Goal: Check status: Check status

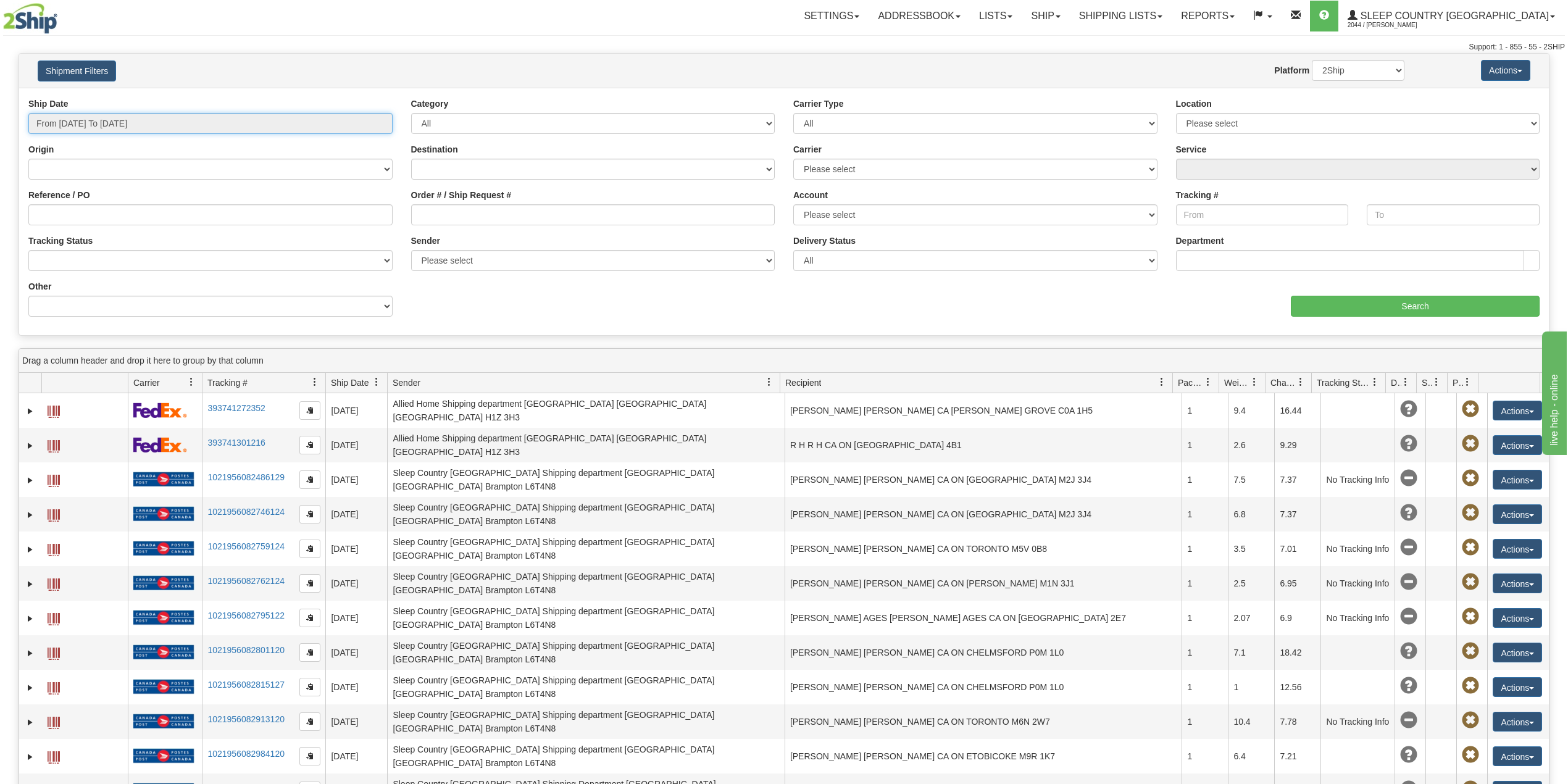
click at [132, 124] on input "From [DATE] To [DATE]" at bounding box center [211, 123] width 365 height 21
click at [92, 216] on li "Last 30 Days" at bounding box center [83, 213] width 99 height 17
type input "From [DATE] To [DATE]"
click at [108, 117] on input "From [DATE] To [DATE]" at bounding box center [211, 123] width 365 height 21
type input "[DATE]"
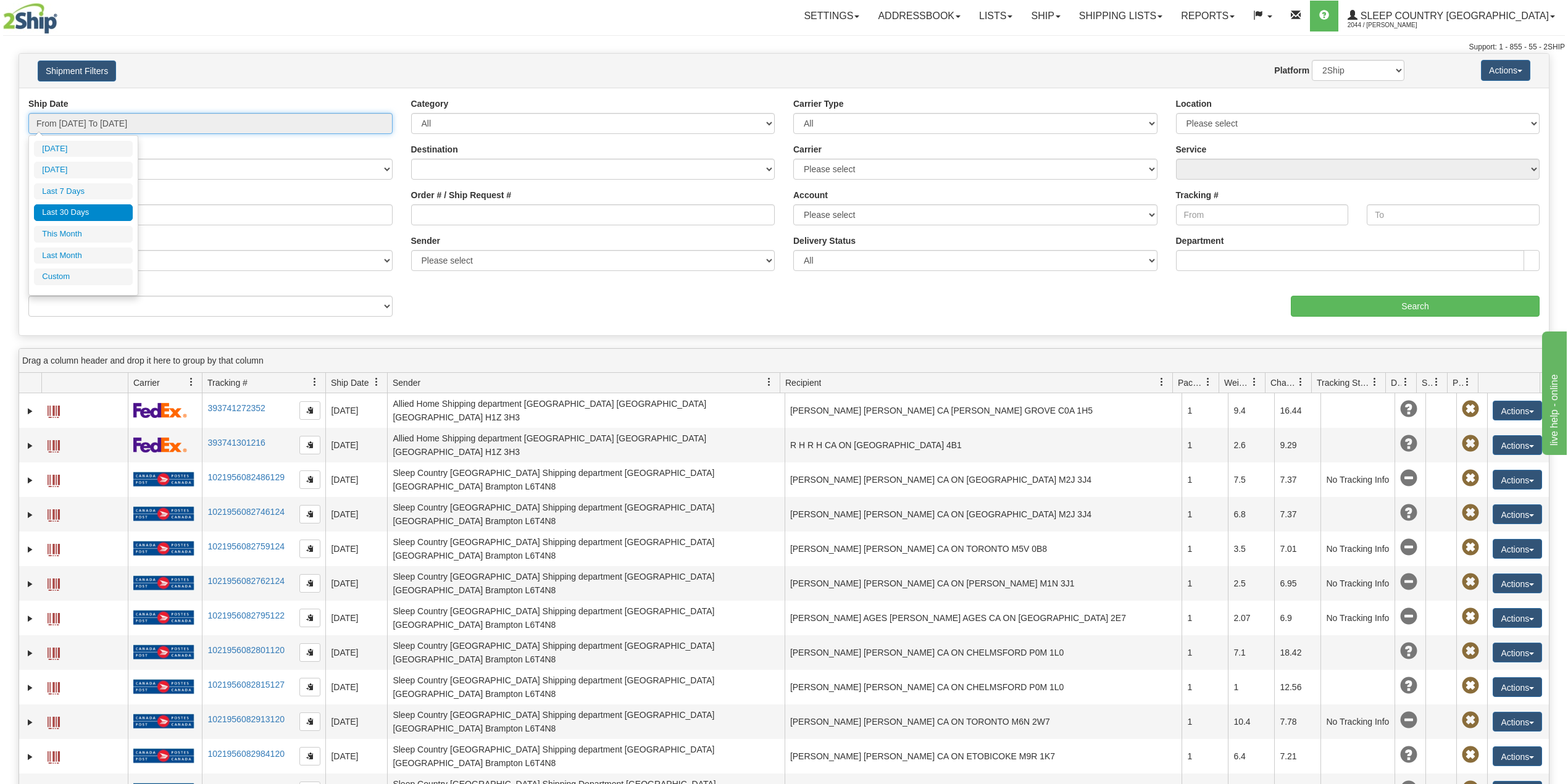
type input "[DATE]"
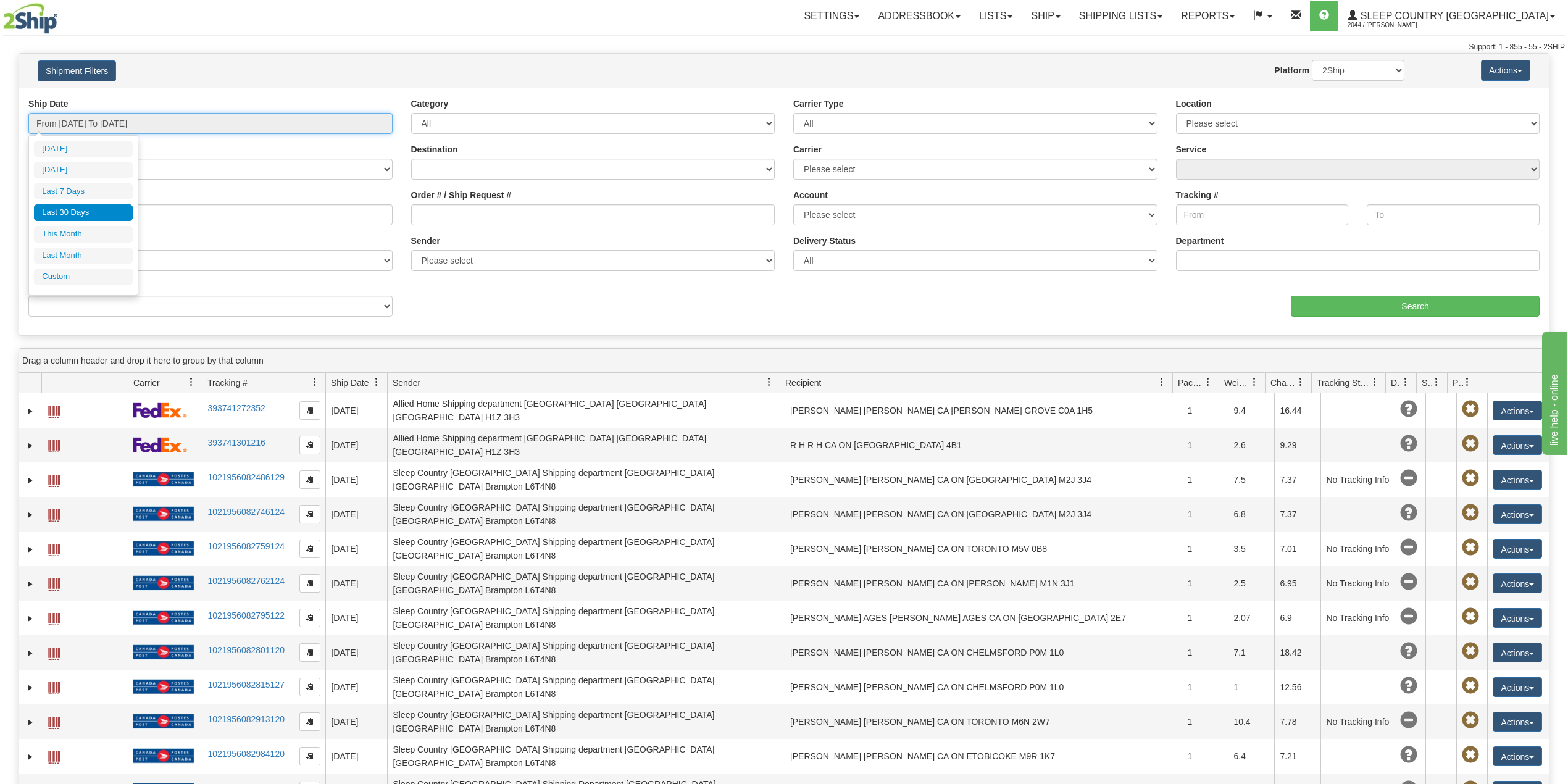
type input "[DATE]"
click at [82, 276] on li "Custom" at bounding box center [83, 277] width 99 height 17
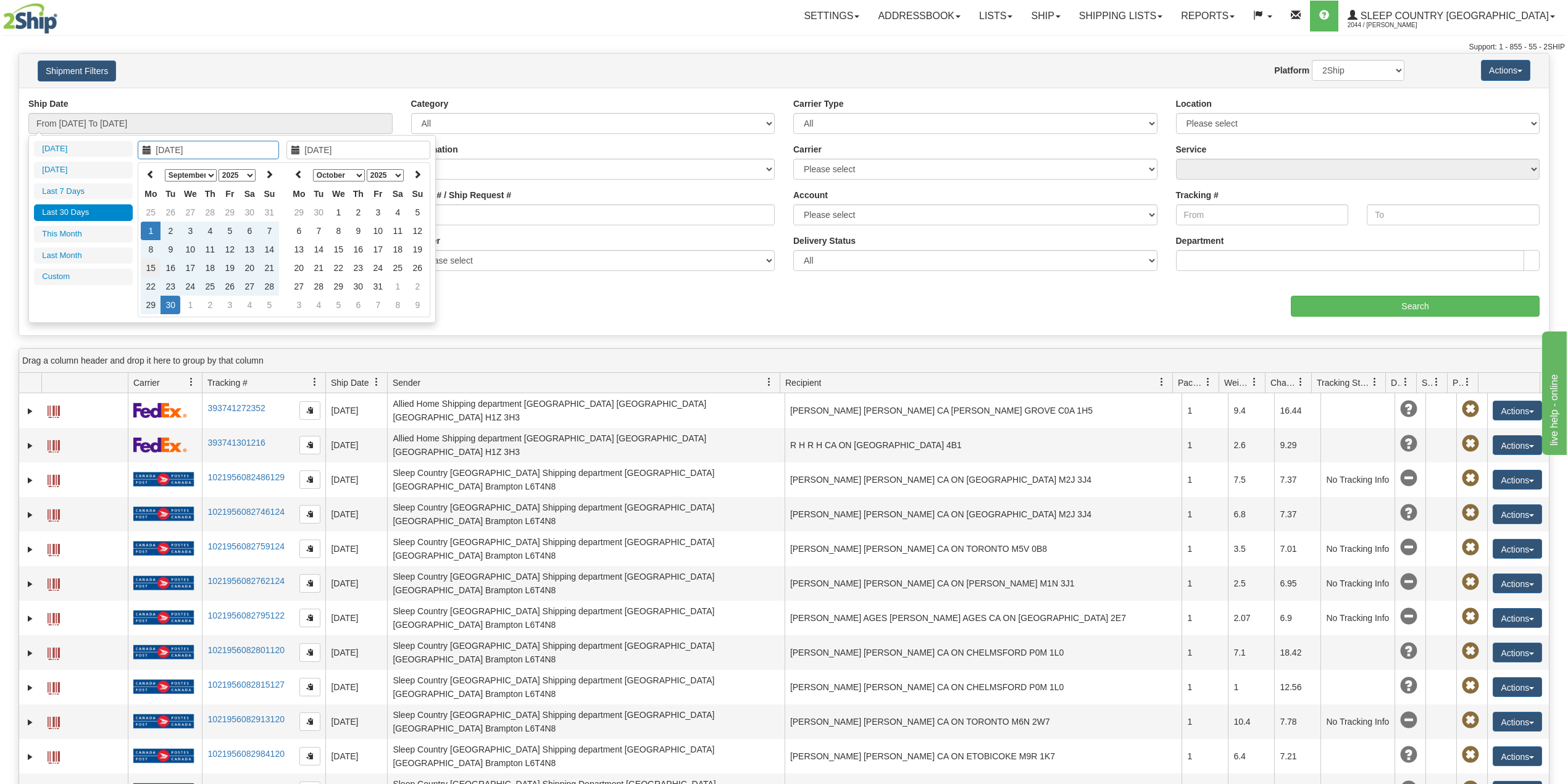
type input "[DATE]"
click at [146, 173] on icon at bounding box center [150, 174] width 8 height 8
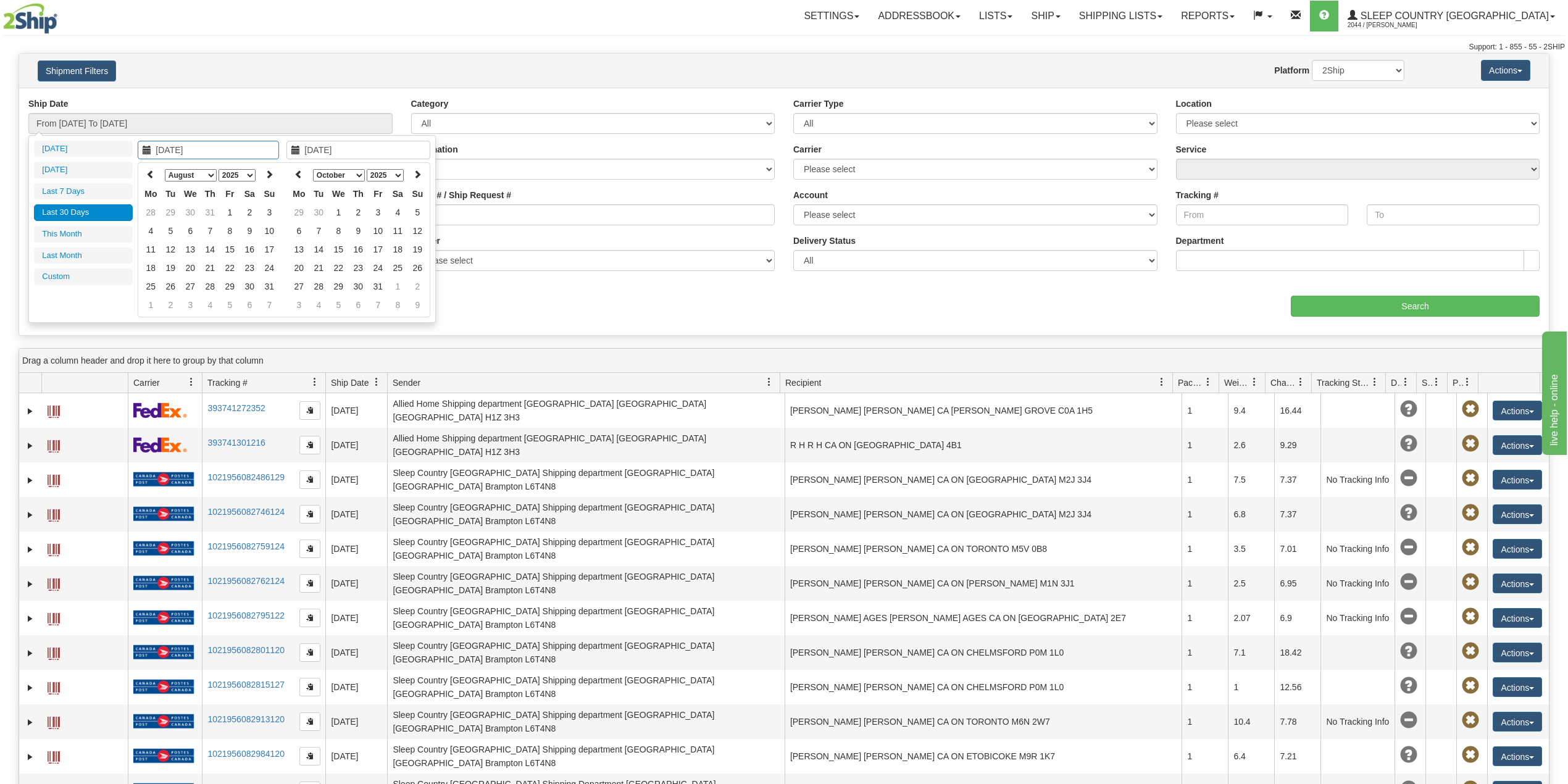
click at [146, 173] on icon at bounding box center [150, 174] width 8 height 8
type input "[DATE]"
click at [171, 213] on td "1" at bounding box center [171, 213] width 20 height 18
click at [306, 176] on th at bounding box center [299, 175] width 20 height 19
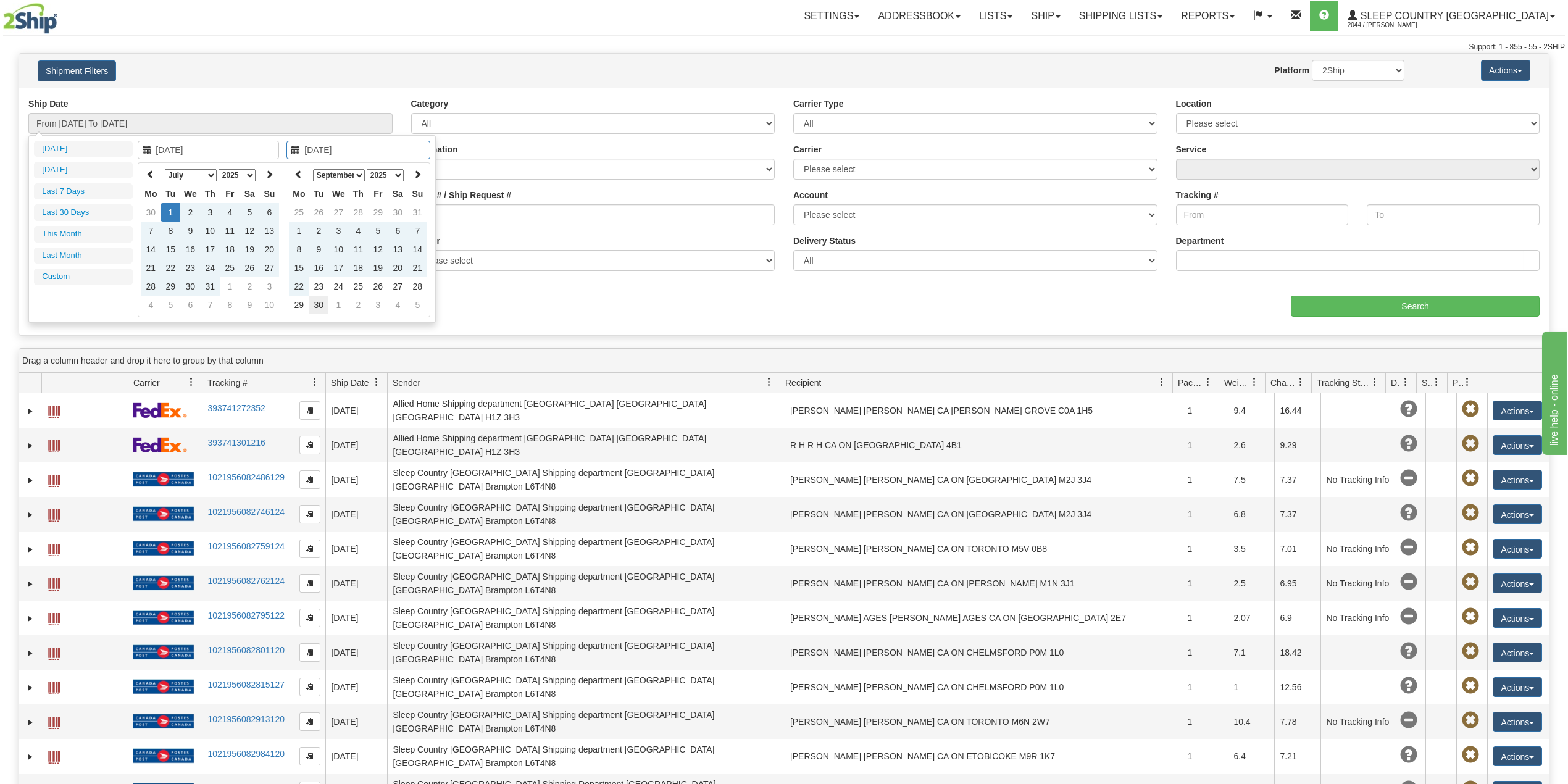
type input "[DATE]"
click at [319, 306] on td "30" at bounding box center [318, 305] width 20 height 18
type input "From [DATE] To [DATE]"
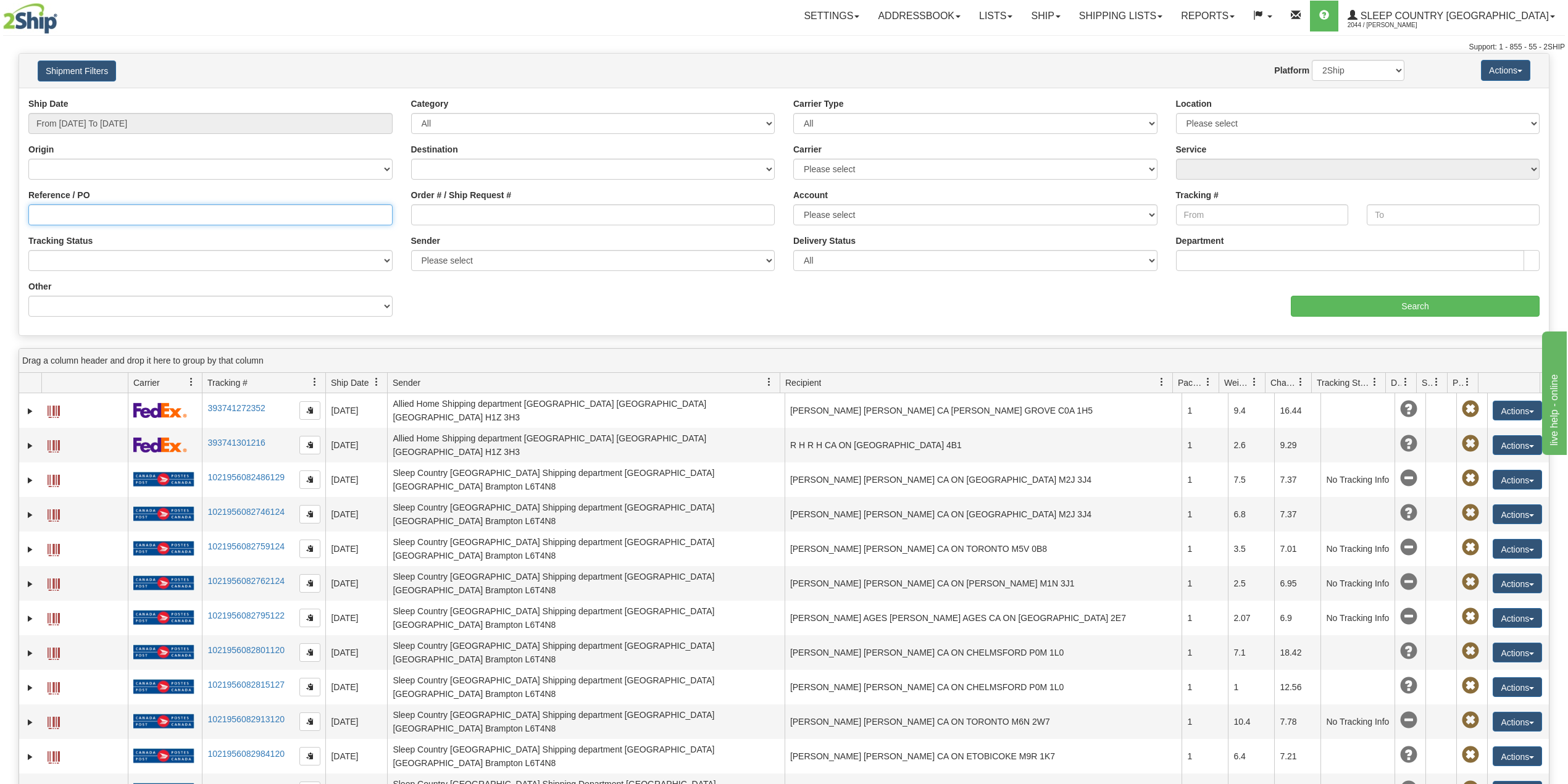
click at [82, 220] on input "Reference / PO" at bounding box center [211, 214] width 365 height 21
paste input "9002I000537"
click at [1176, 303] on input "Search" at bounding box center [1415, 306] width 249 height 21
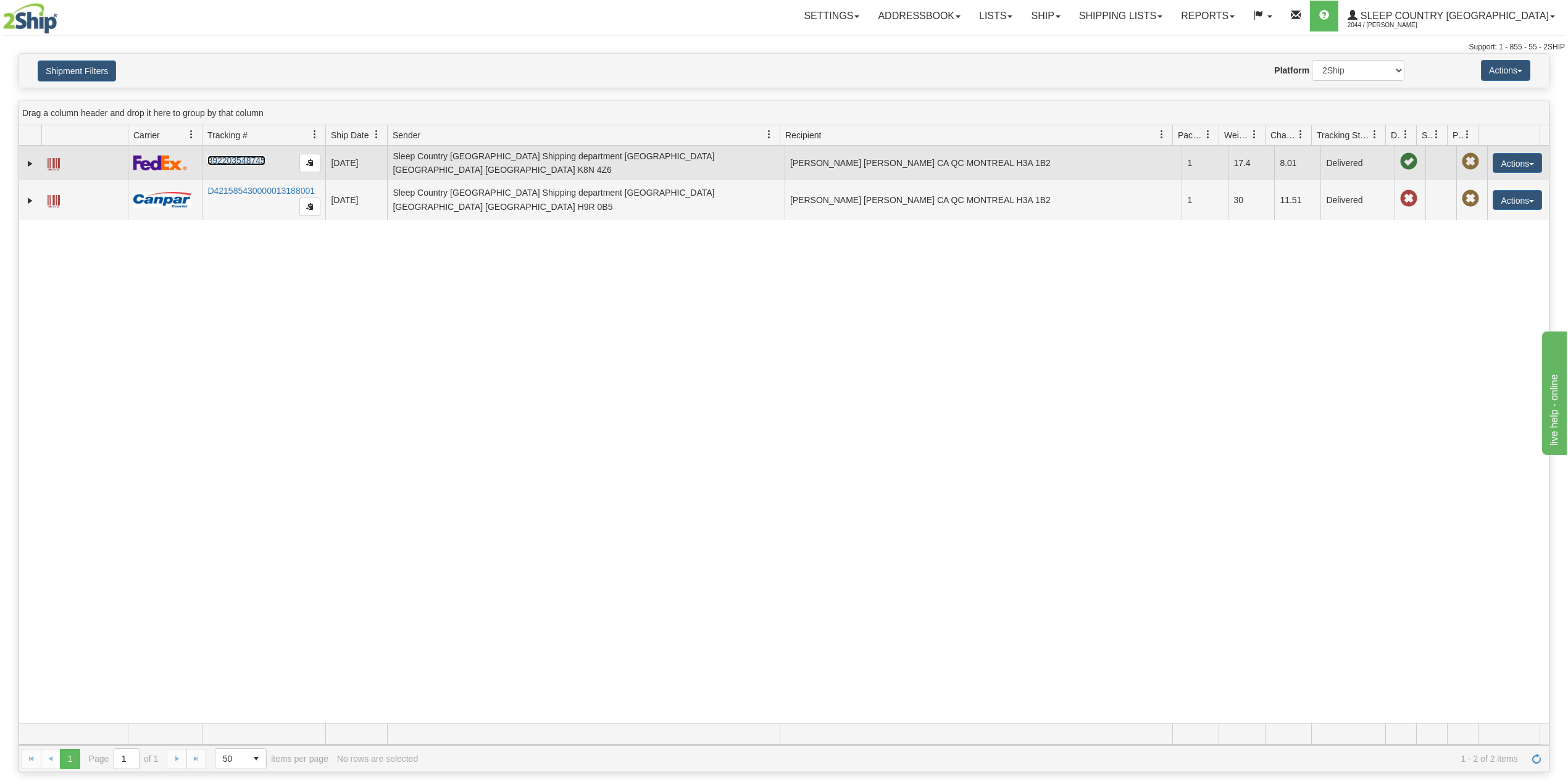
click at [241, 156] on link "392203548745" at bounding box center [236, 160] width 57 height 10
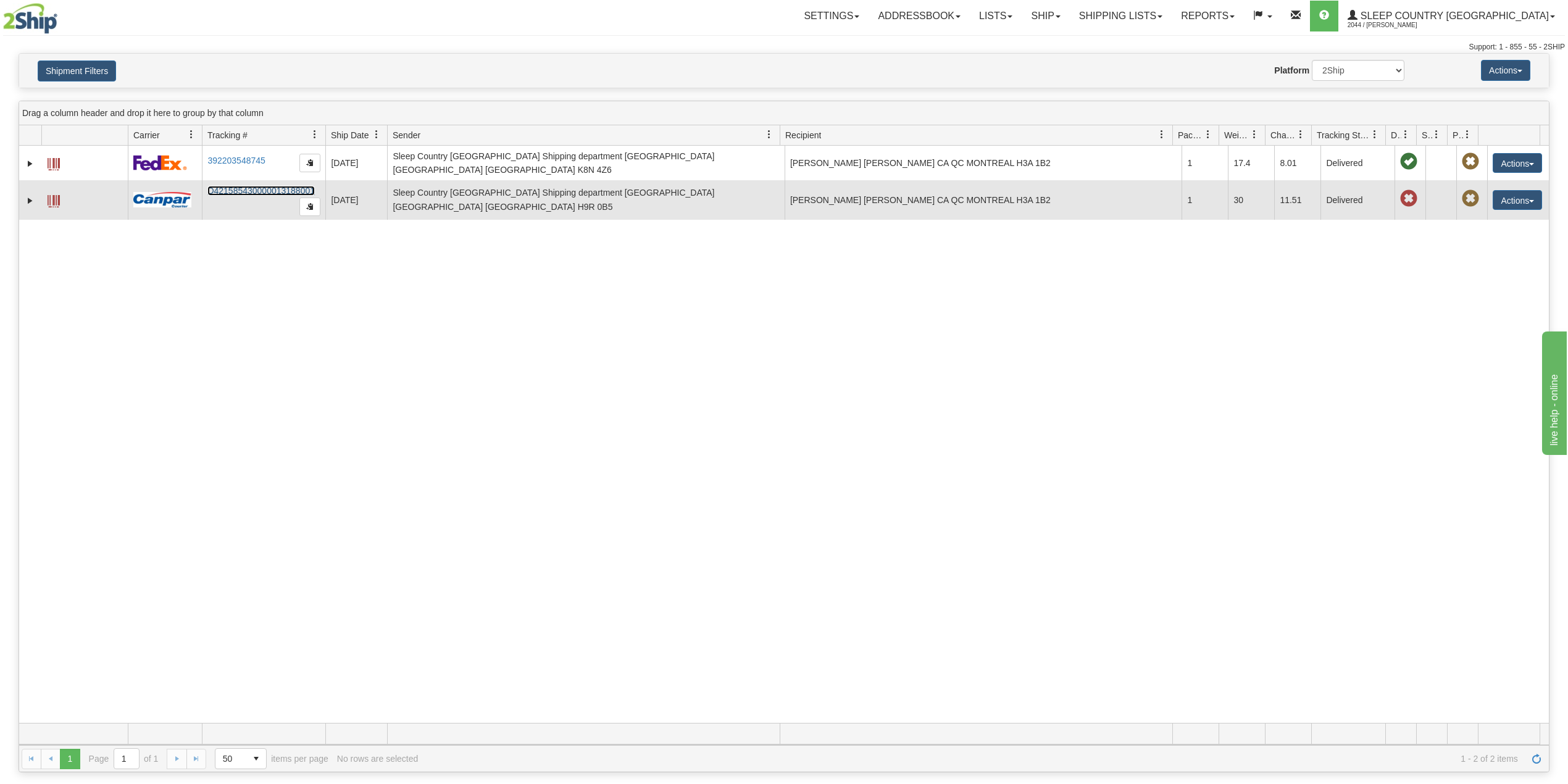
click at [234, 187] on link "D421585430000013188001" at bounding box center [261, 191] width 108 height 10
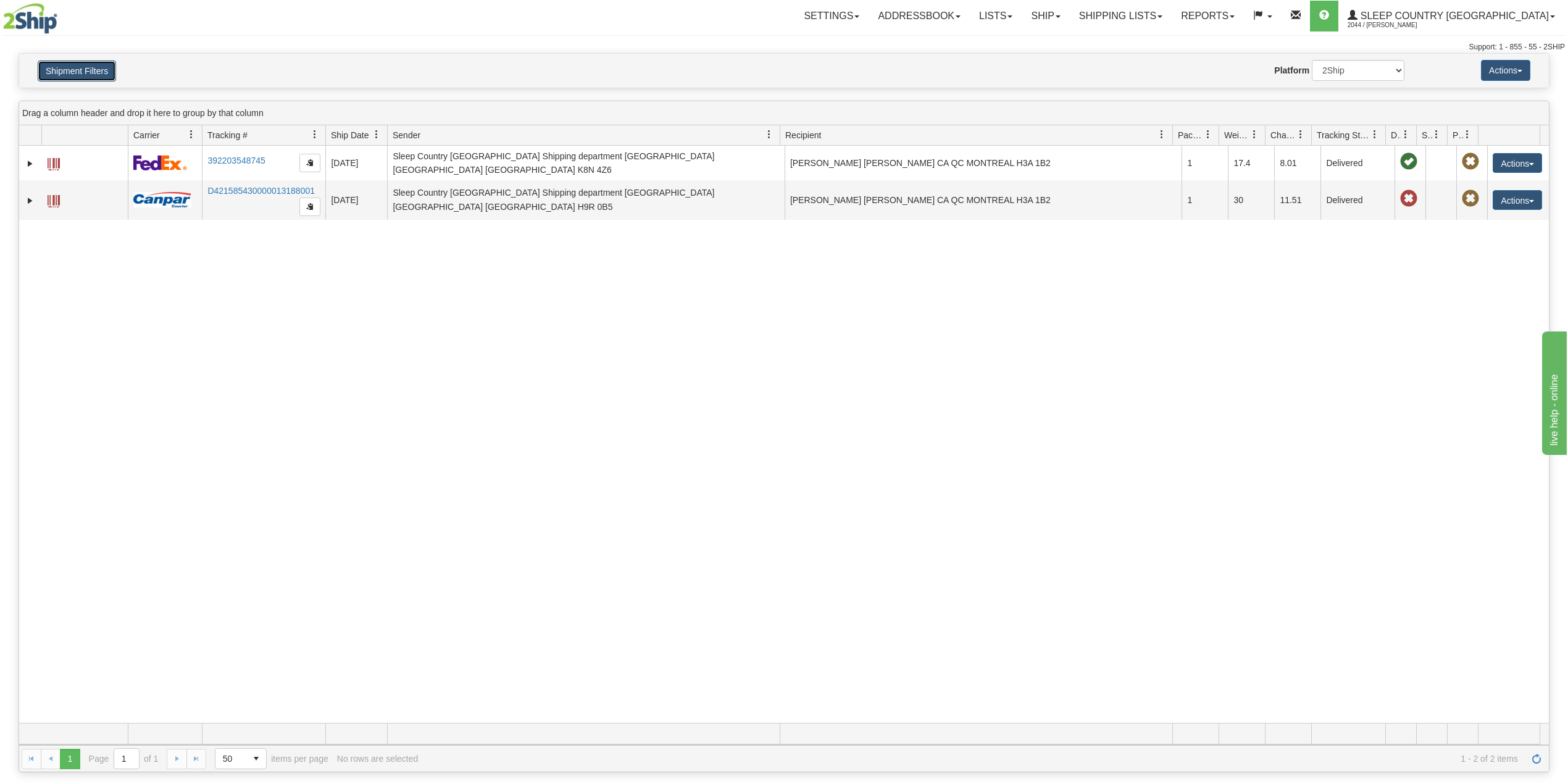
click at [94, 72] on button "Shipment Filters" at bounding box center [76, 71] width 78 height 21
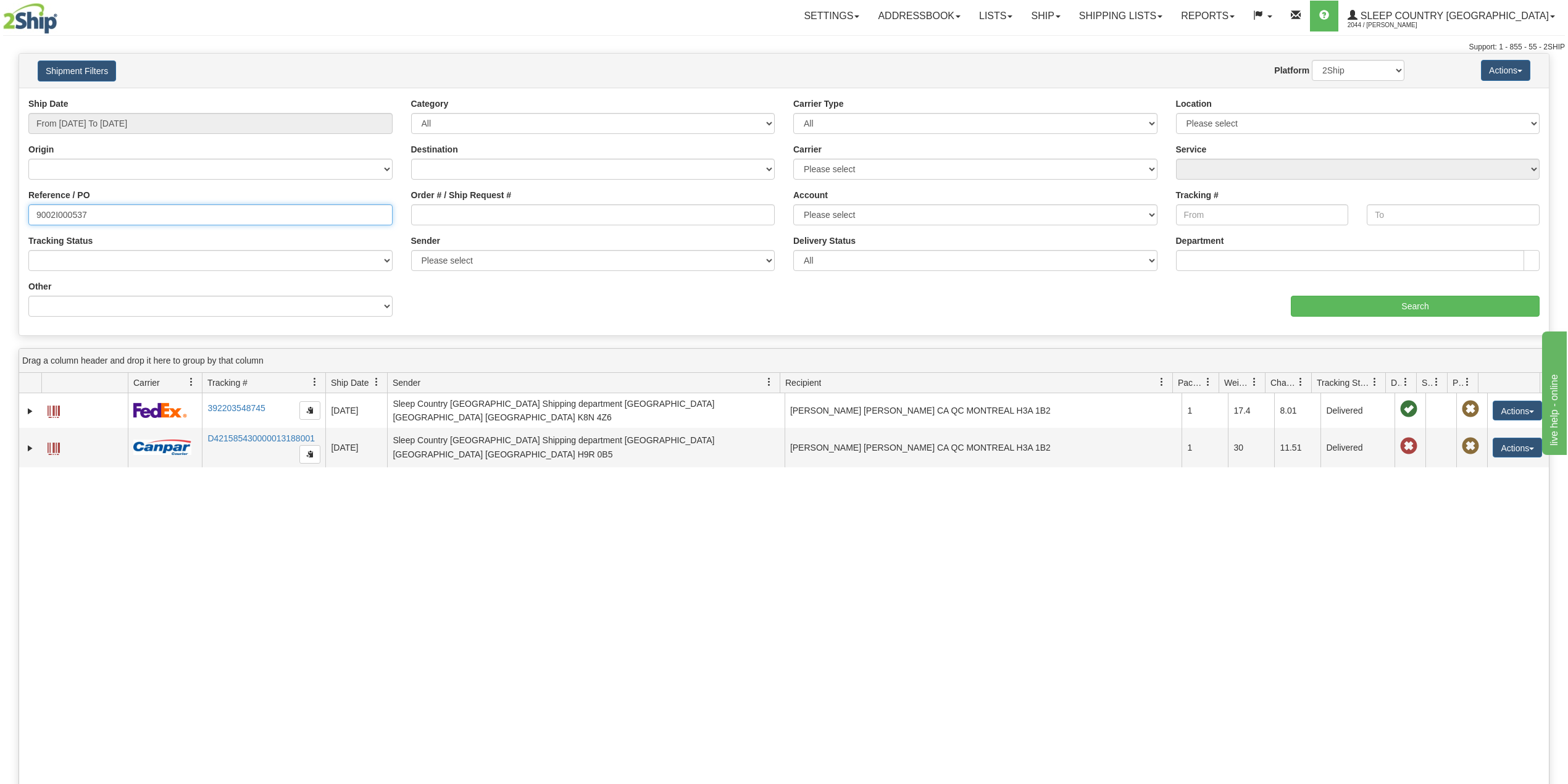
click at [53, 213] on input "9002I000537" at bounding box center [211, 214] width 365 height 21
paste input "41712"
type input "9002I041712"
click at [1176, 303] on input "Search" at bounding box center [1415, 306] width 249 height 21
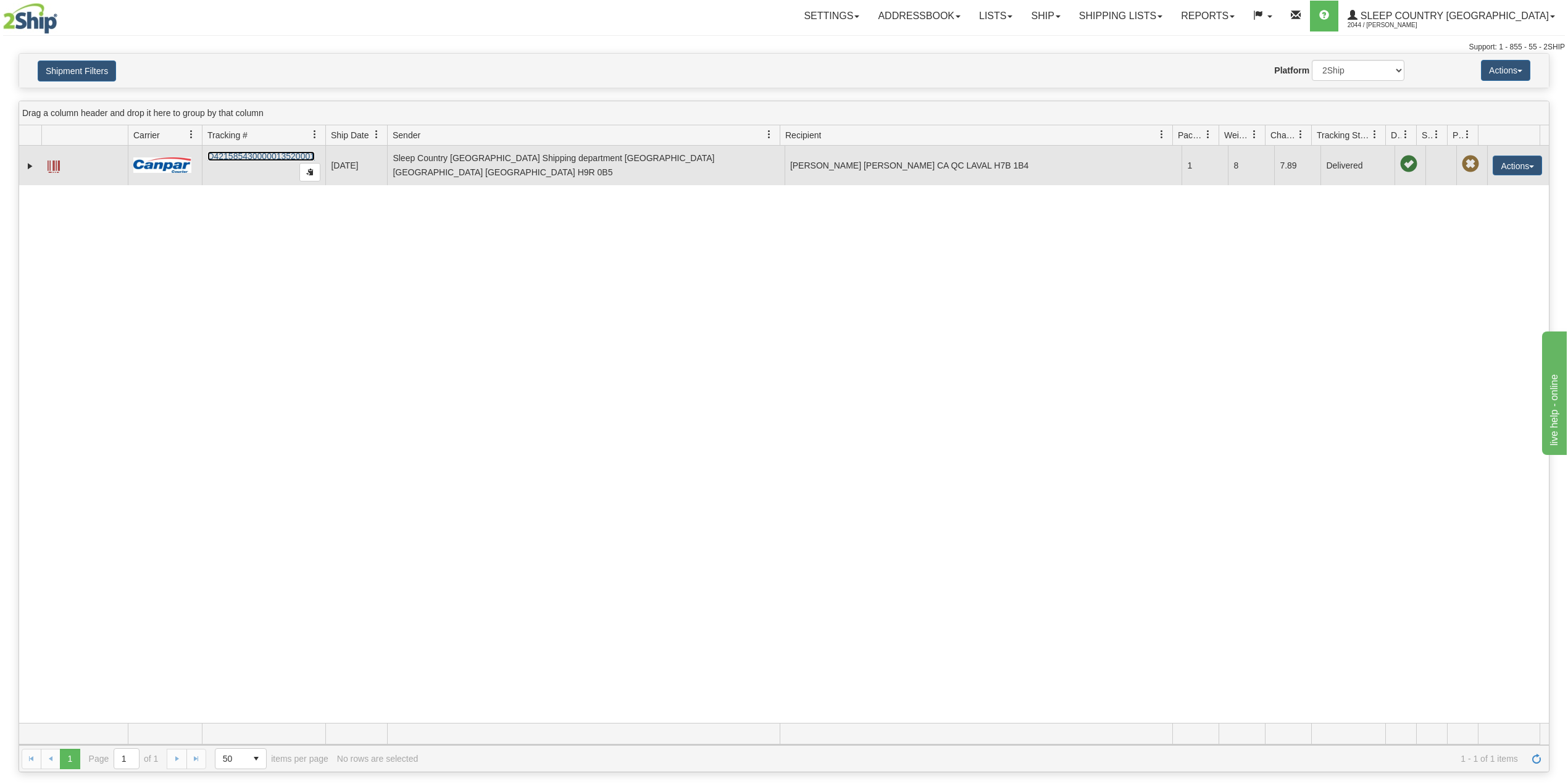
click at [266, 152] on link "D421585430000013520001" at bounding box center [261, 156] width 108 height 10
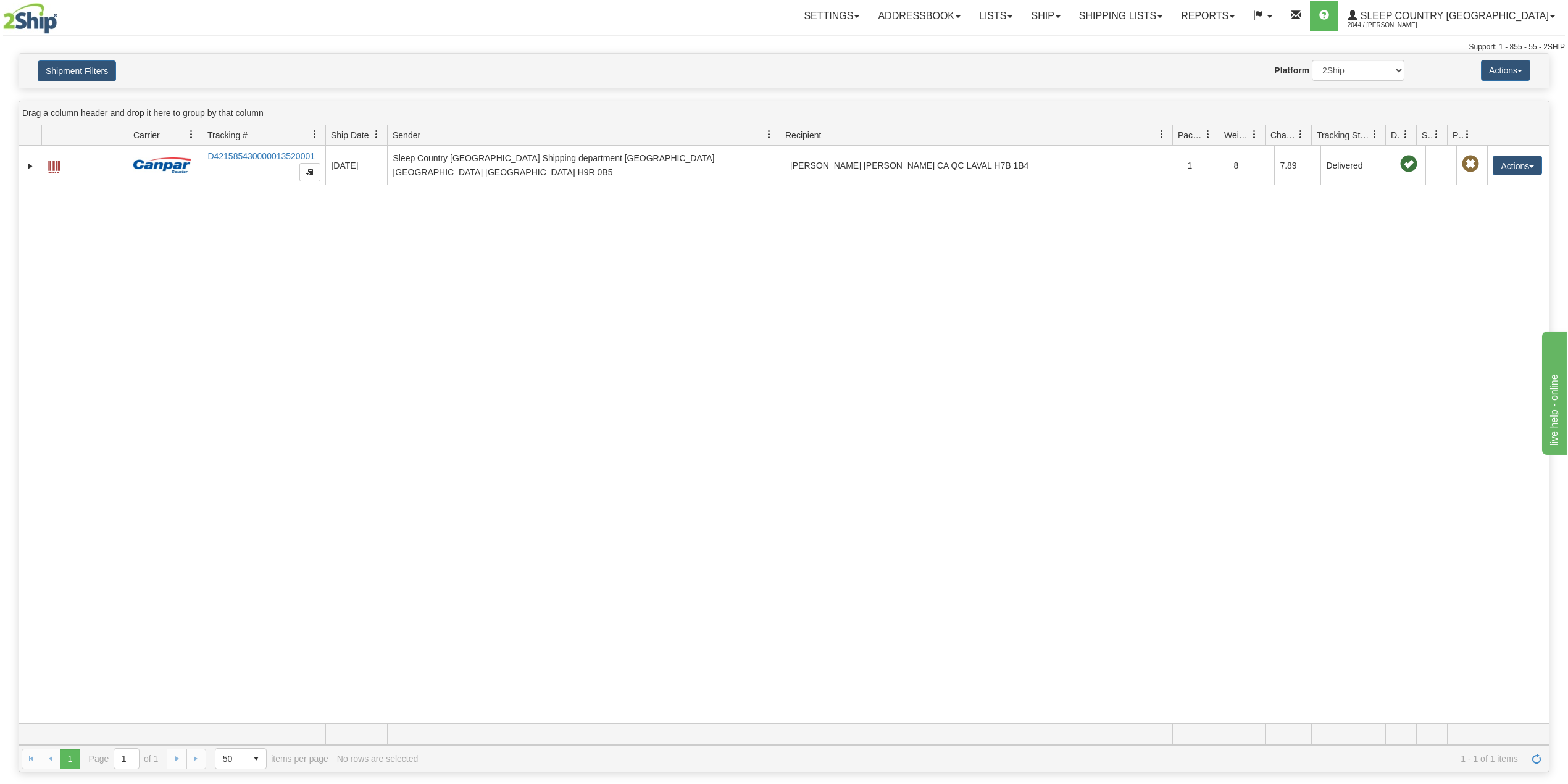
click at [92, 57] on div "Shipment Filters Website Agent Nothing selected Client User Platform 2Ship Impo…" at bounding box center [784, 71] width 1530 height 34
click at [87, 76] on button "Shipment Filters" at bounding box center [76, 71] width 78 height 21
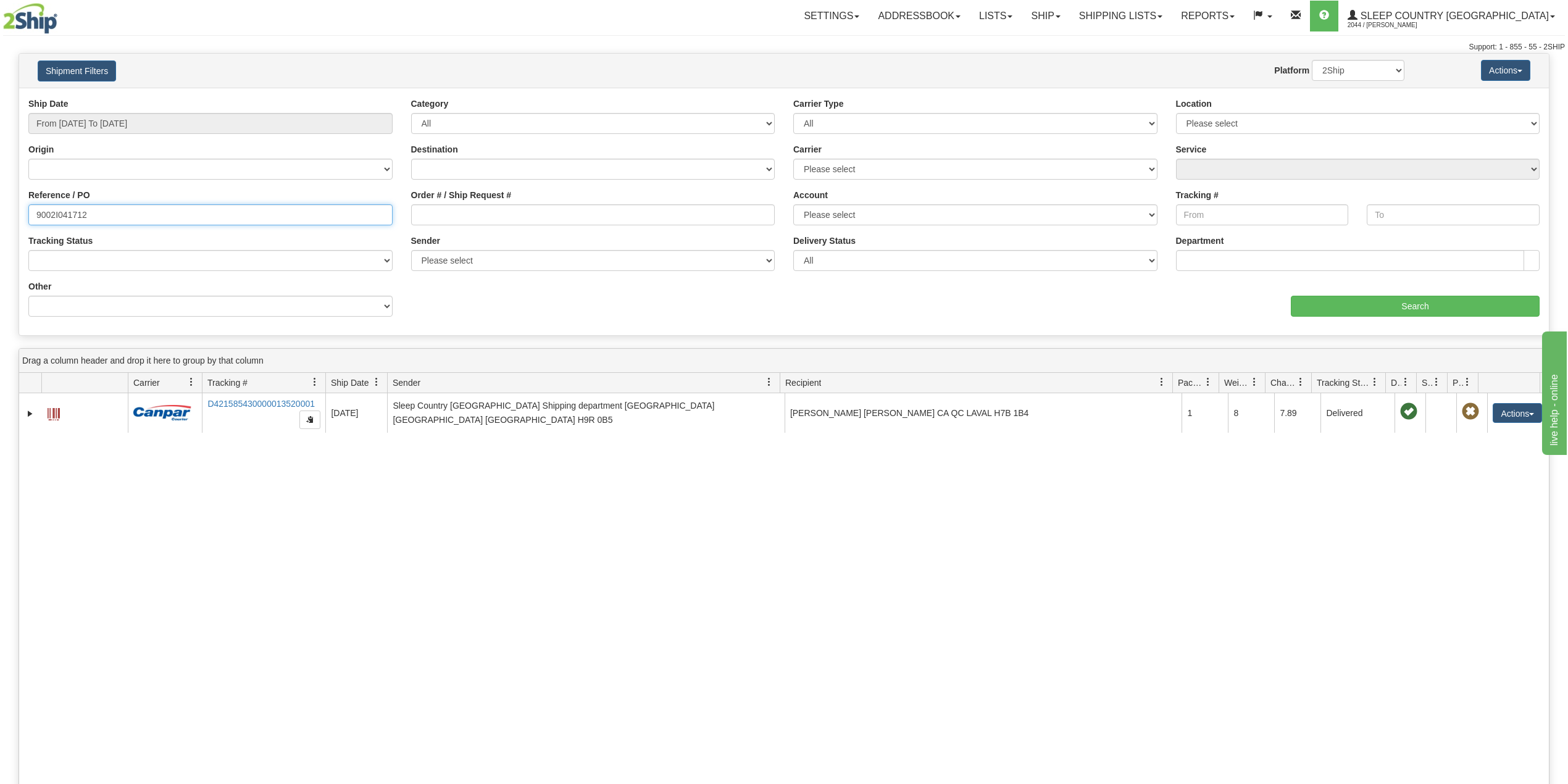
click at [48, 218] on input "9002I041712" at bounding box center [211, 214] width 365 height 21
click at [524, 211] on input "Order # / Ship Request #" at bounding box center [593, 214] width 365 height 21
paste input "1059393"
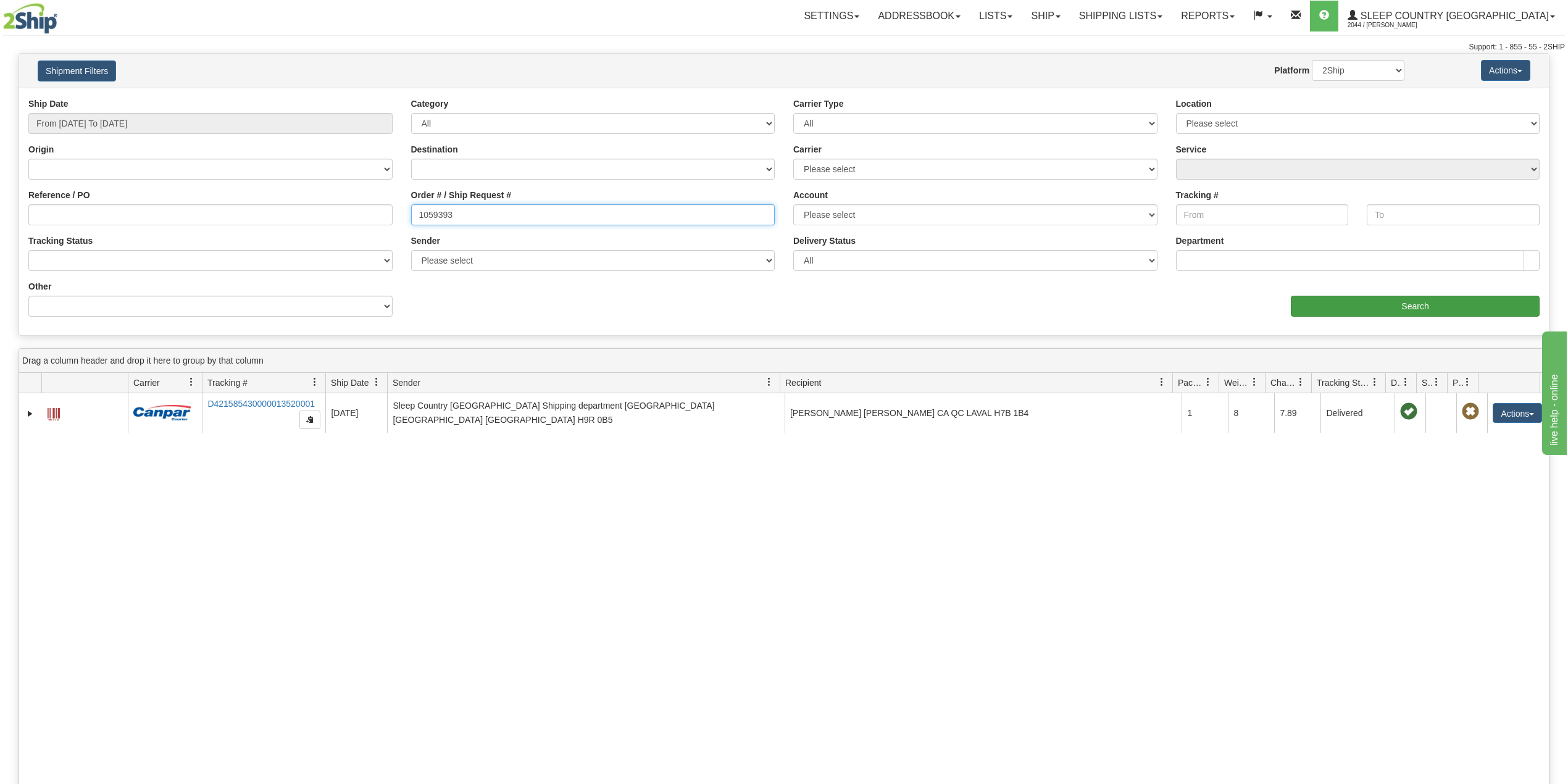
type input "1059393"
click at [1176, 309] on input "Search" at bounding box center [1415, 306] width 249 height 21
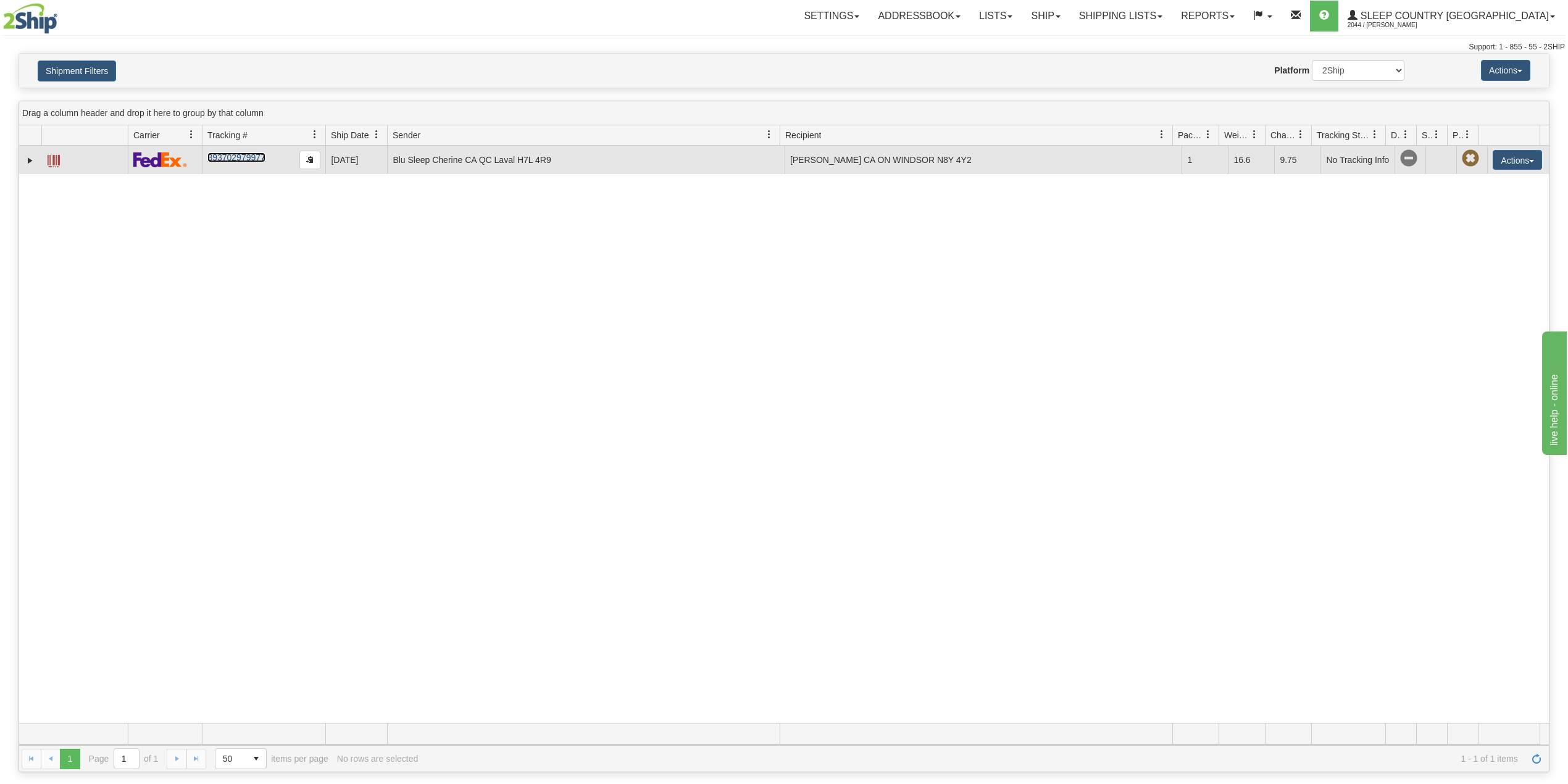
click at [235, 156] on link "393702979977" at bounding box center [236, 157] width 57 height 10
